Goal: Information Seeking & Learning: Learn about a topic

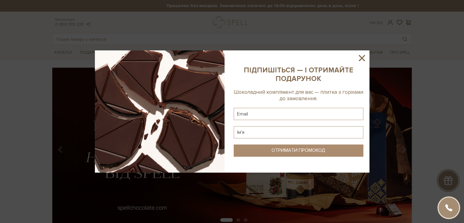
click at [361, 56] on icon at bounding box center [362, 58] width 10 height 10
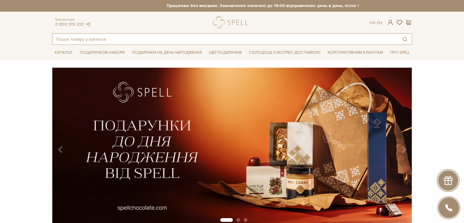
click at [106, 36] on input "text" at bounding box center [224, 39] width 345 height 11
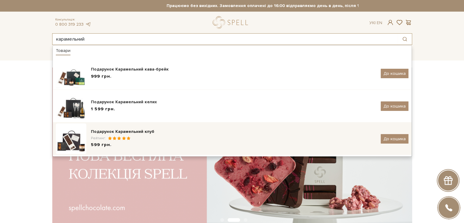
type input "карамельний"
click at [151, 134] on div "Подарунок Карамельний клуб" at bounding box center [233, 131] width 285 height 6
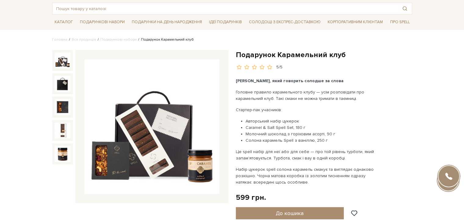
click at [170, 122] on img at bounding box center [152, 126] width 135 height 135
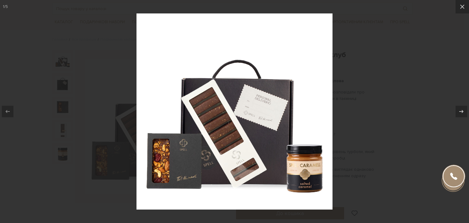
click at [392, 79] on div at bounding box center [234, 111] width 469 height 223
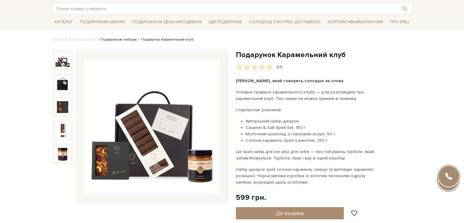
click at [115, 40] on link "Подарункові набори" at bounding box center [118, 39] width 36 height 5
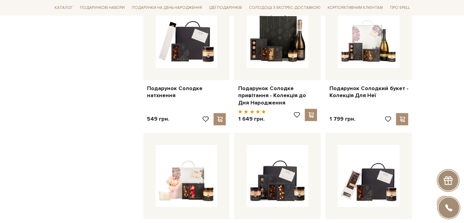
scroll to position [519, 0]
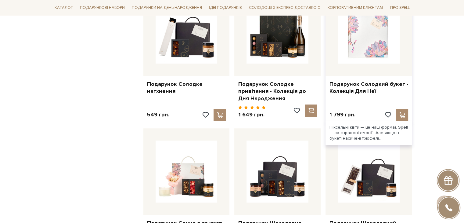
click at [385, 43] on img at bounding box center [369, 33] width 62 height 62
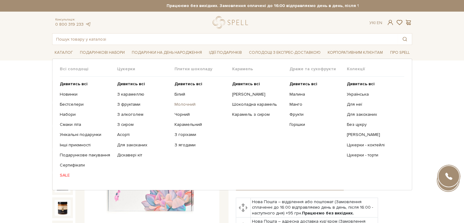
click at [182, 103] on link "Молочний" at bounding box center [201, 104] width 53 height 5
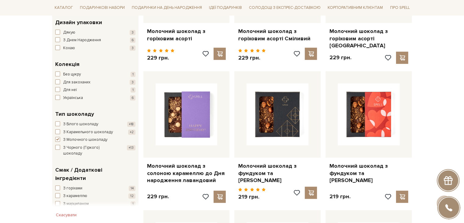
scroll to position [183, 0]
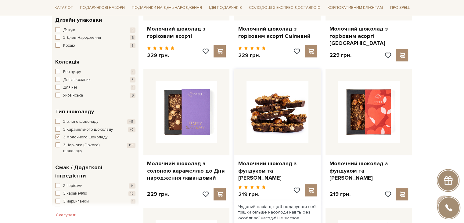
click at [286, 111] on img at bounding box center [278, 112] width 62 height 62
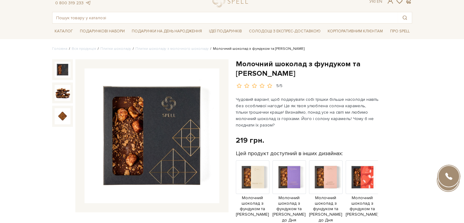
scroll to position [31, 0]
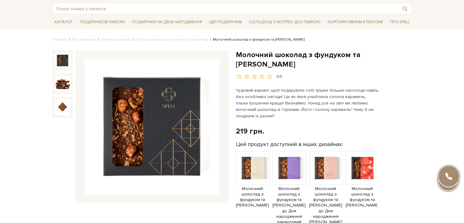
click at [165, 113] on img at bounding box center [152, 126] width 135 height 135
drag, startPoint x: 436, startPoint y: 72, endPoint x: 401, endPoint y: 81, distance: 35.8
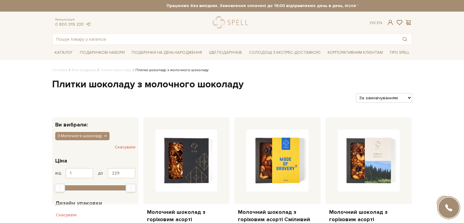
scroll to position [183, 0]
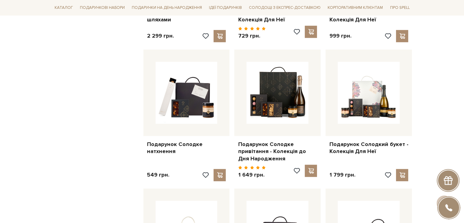
scroll to position [458, 0]
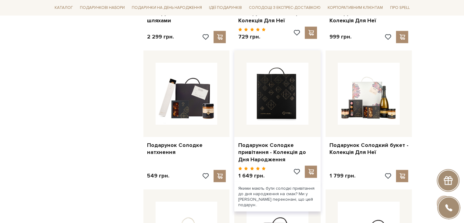
click at [280, 89] on img at bounding box center [278, 94] width 62 height 62
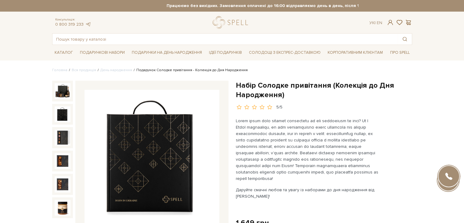
click at [61, 114] on img at bounding box center [63, 114] width 16 height 16
click at [148, 38] on input "text" at bounding box center [224, 39] width 345 height 11
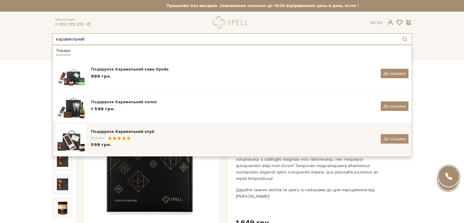
type input "карамельний"
click at [145, 139] on div "Рейтинг:" at bounding box center [233, 137] width 285 height 5
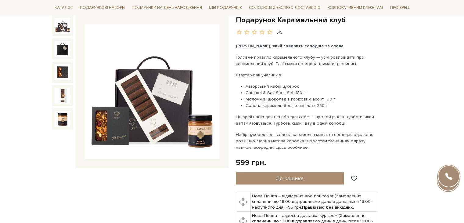
scroll to position [31, 0]
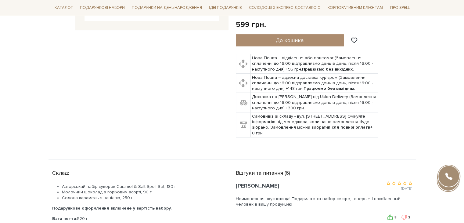
scroll to position [244, 0]
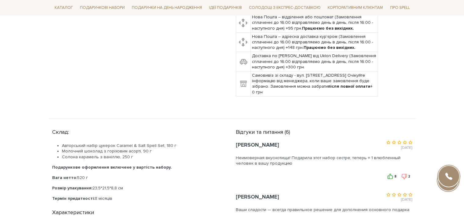
drag, startPoint x: 62, startPoint y: 144, endPoint x: 129, endPoint y: 157, distance: 68.5
click at [129, 157] on ul "Авторський набір цукерок Caramel & Salt Spell Set, 180 г Молочний шоколад з гор…" at bounding box center [136, 151] width 169 height 17
copy ul "Авторський набір цукерок Caramel & Salt Spell Set, 180 г Молочний шоколад з гор…"
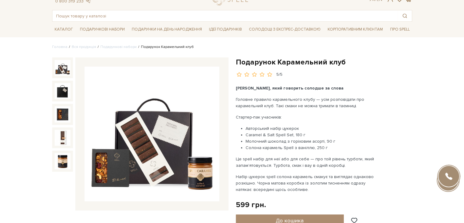
scroll to position [0, 0]
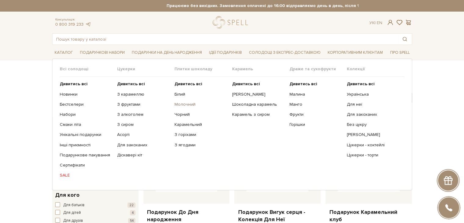
click at [179, 103] on link "Молочний" at bounding box center [201, 104] width 53 height 5
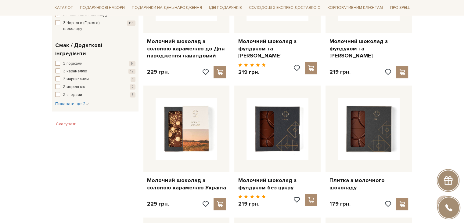
scroll to position [244, 0]
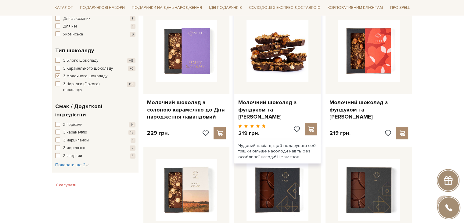
click at [267, 55] on img at bounding box center [278, 51] width 62 height 62
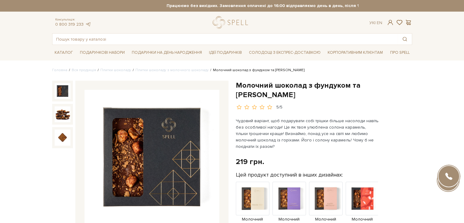
drag, startPoint x: 237, startPoint y: 85, endPoint x: 281, endPoint y: 93, distance: 44.2
click at [281, 93] on h1 "Молочний шоколад з фундуком та [PERSON_NAME]" at bounding box center [324, 90] width 176 height 19
copy h1 "Молочний шоколад з фундуком та [PERSON_NAME]"
